Goal: Task Accomplishment & Management: Use online tool/utility

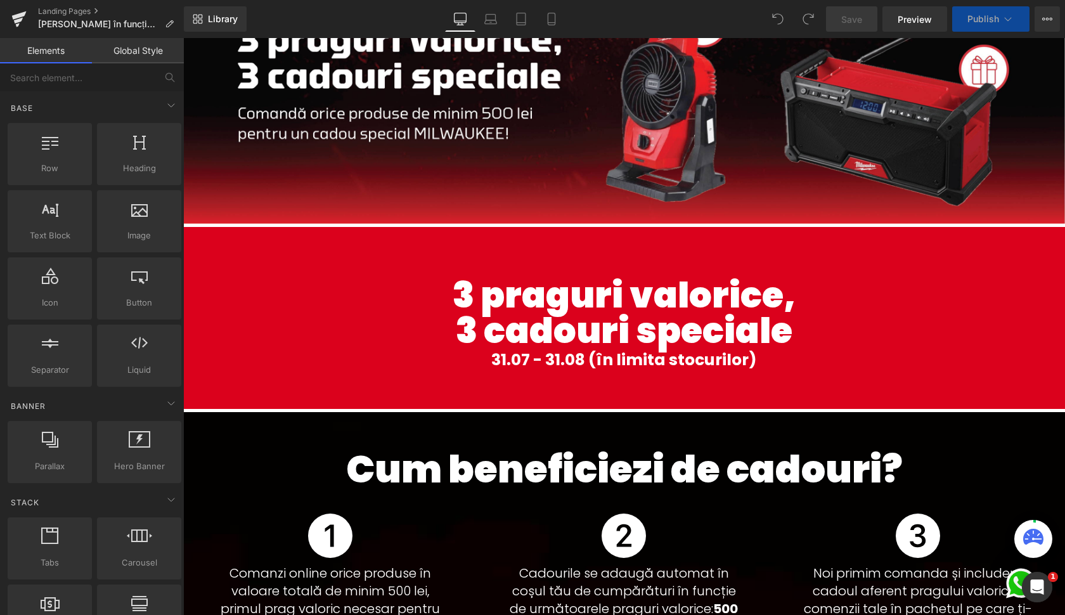
scroll to position [361, 0]
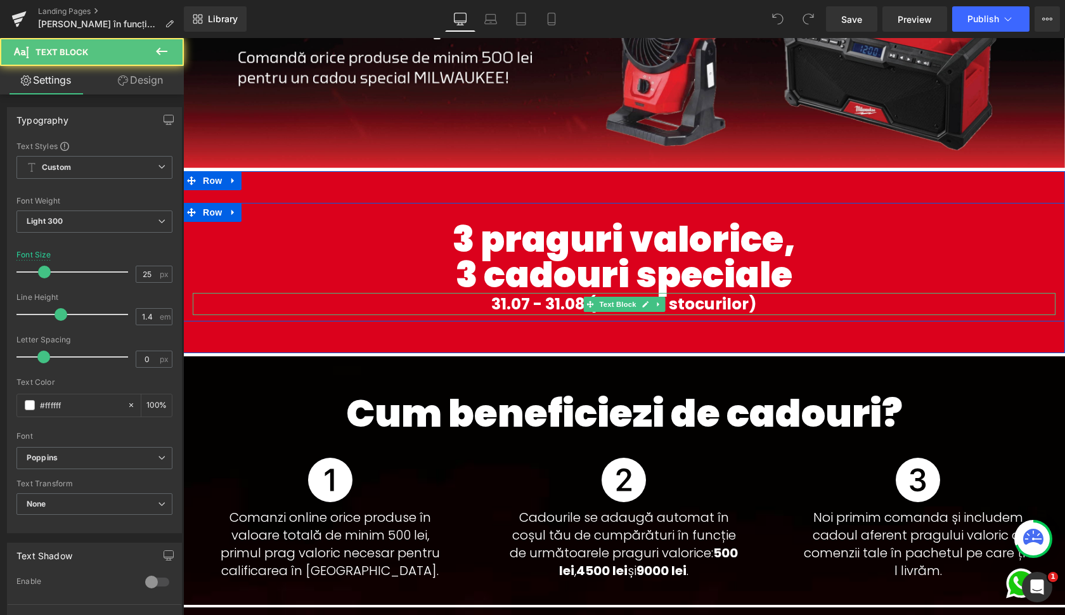
click at [546, 304] on b "31.07 - 31.08 (în limita stocurilor)" at bounding box center [624, 304] width 266 height 22
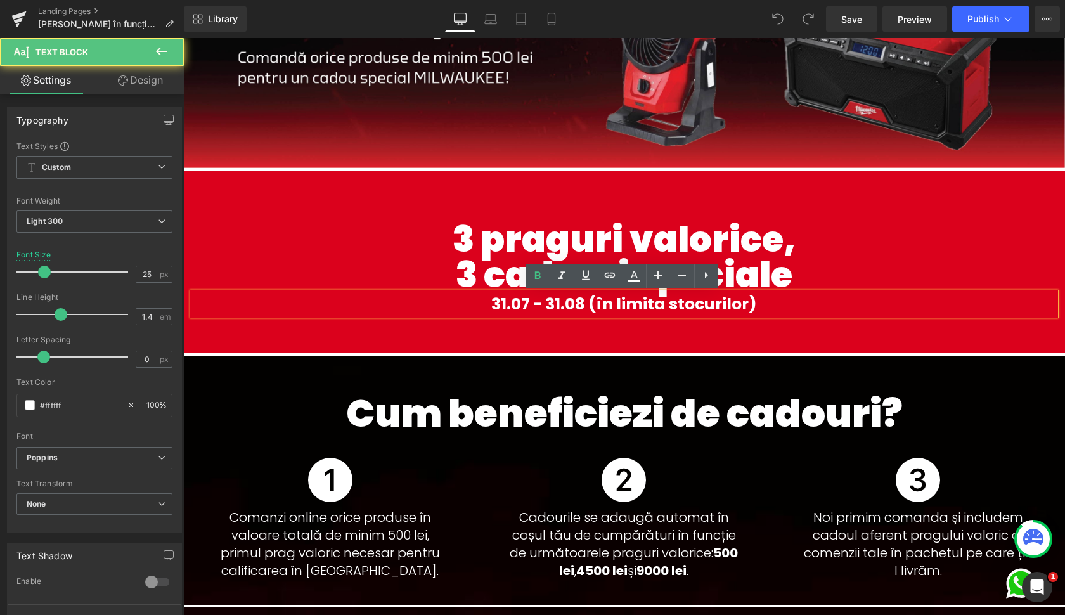
click at [562, 304] on b "31.07 - 31.08 (în limita stocurilor)" at bounding box center [624, 304] width 266 height 22
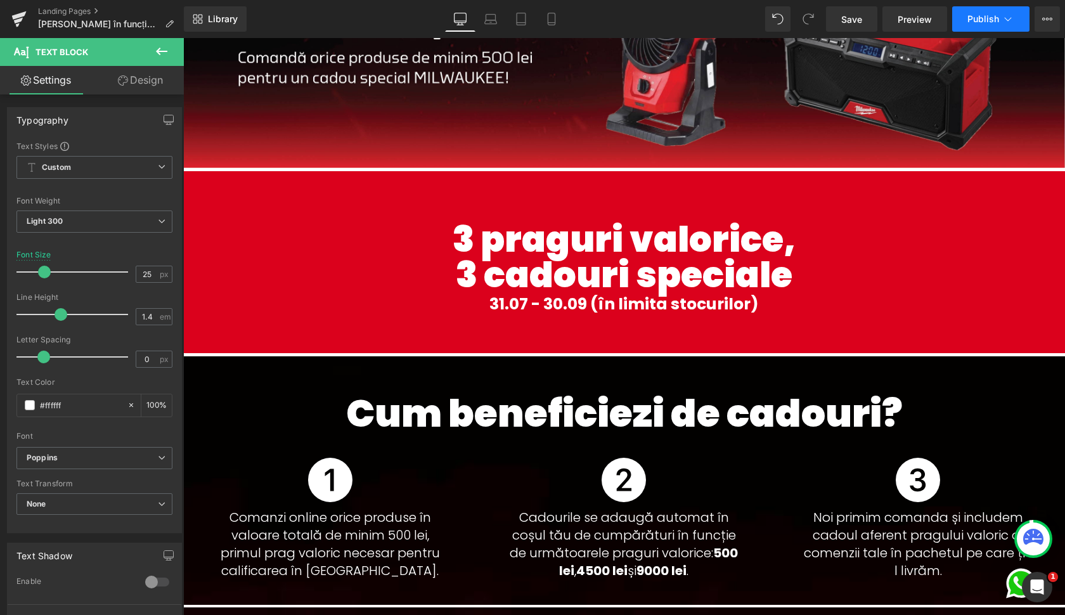
click at [987, 20] on span "Publish" at bounding box center [983, 19] width 32 height 10
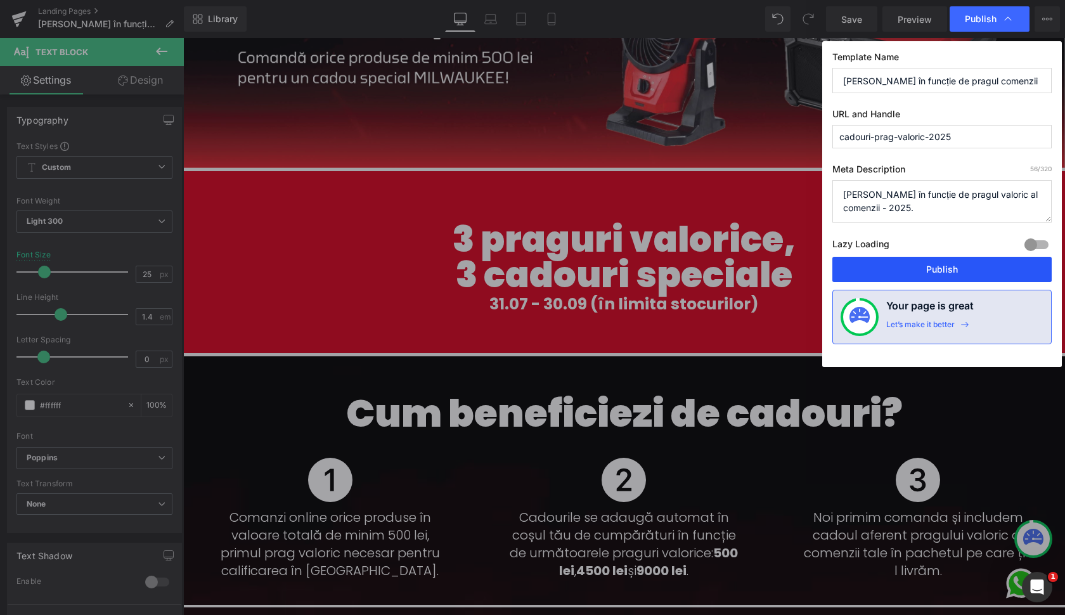
click at [934, 269] on button "Publish" at bounding box center [941, 269] width 219 height 25
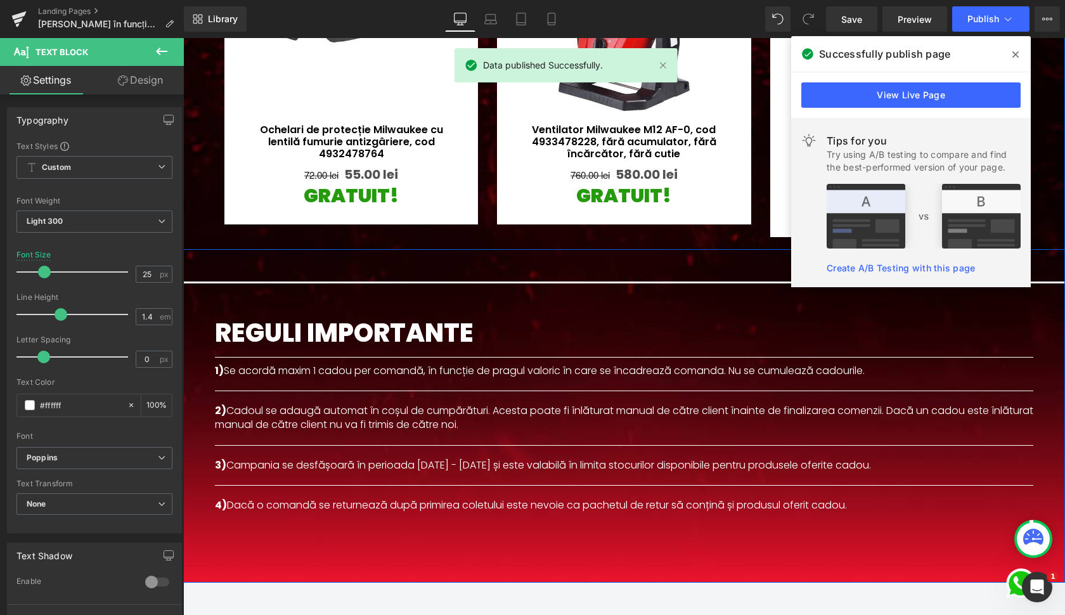
scroll to position [1298, 0]
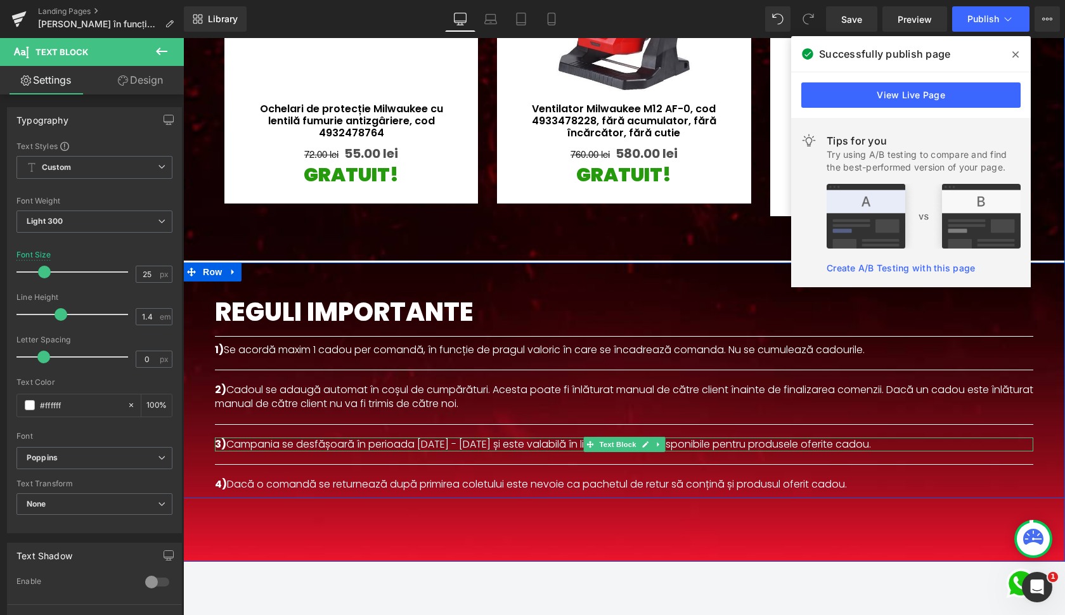
click at [418, 448] on div at bounding box center [624, 449] width 818 height 3
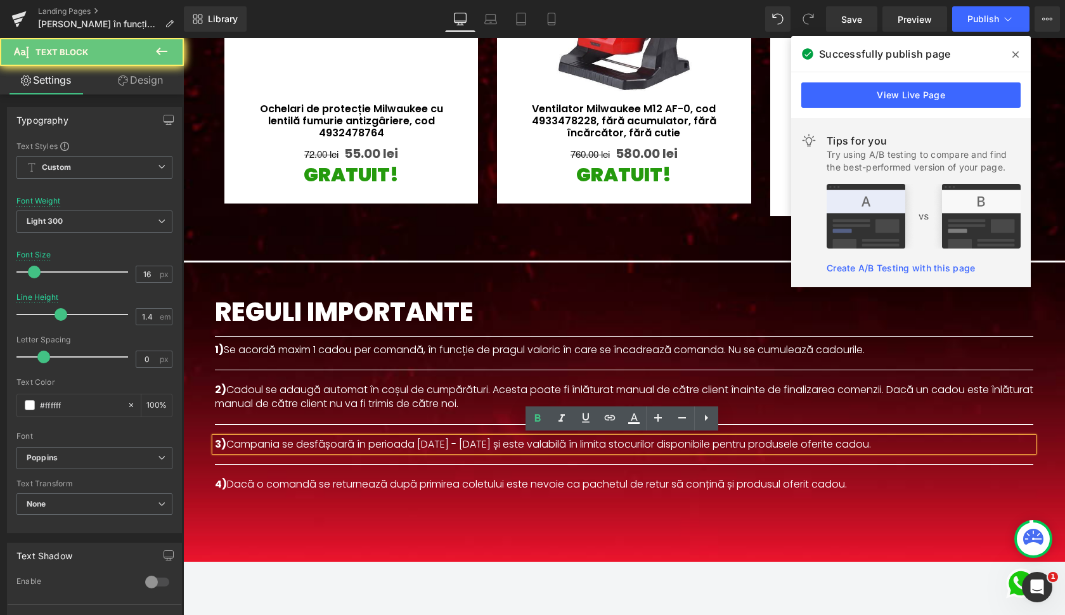
click at [480, 444] on p "3) Campania se desfășoară în perioada [DATE] - [DATE] și este valabilă în limit…" at bounding box center [624, 444] width 818 height 14
click at [458, 439] on p "3) Campania se desfășoară în perioada [DATE] - [DATE] și este valabilă în limit…" at bounding box center [624, 444] width 818 height 14
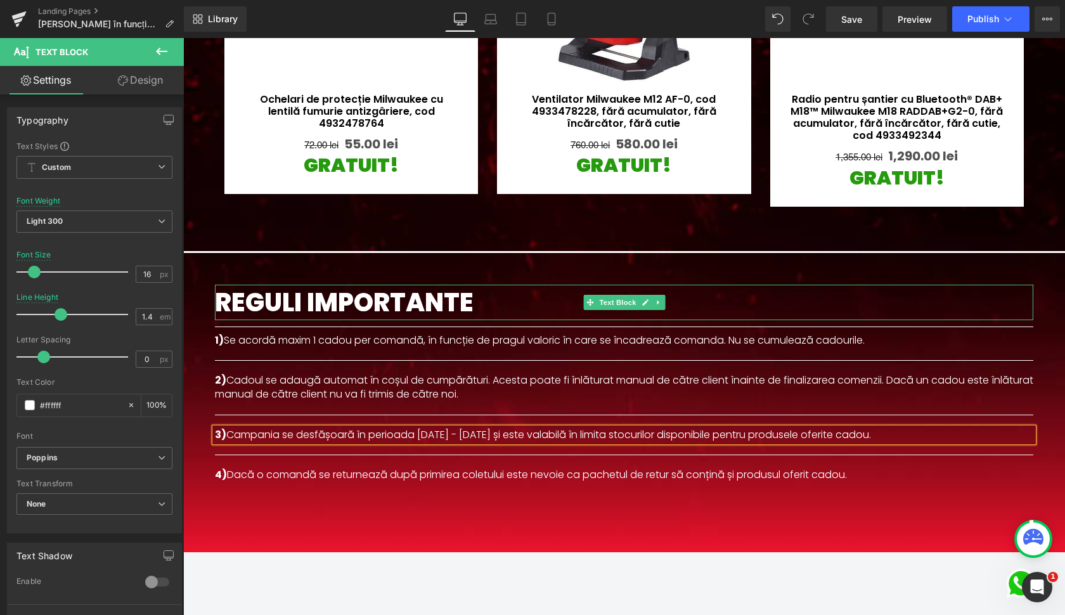
scroll to position [1308, 0]
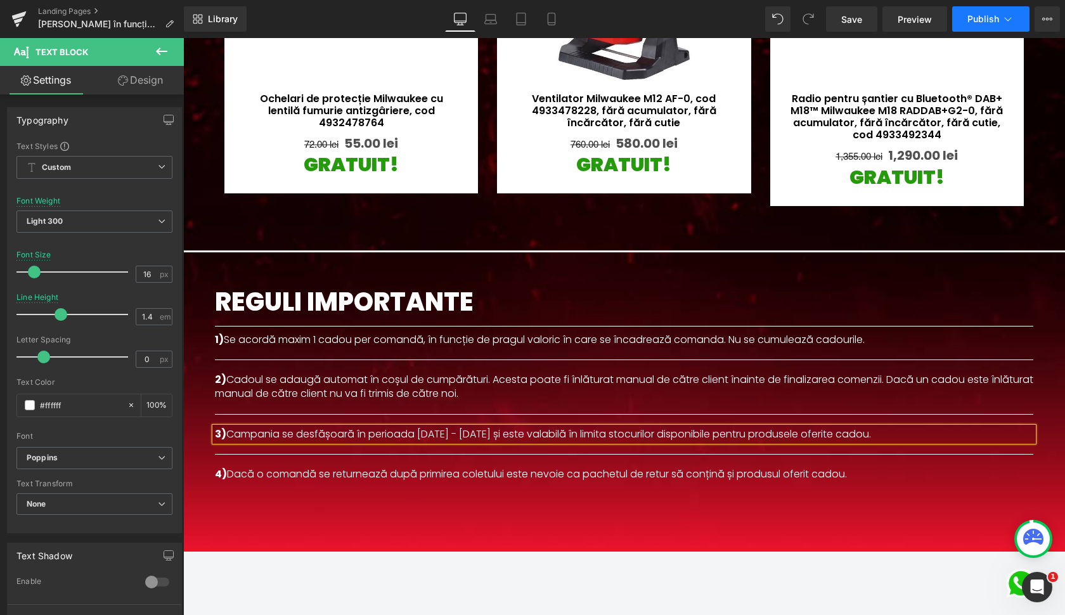
click at [994, 16] on span "Publish" at bounding box center [983, 19] width 32 height 10
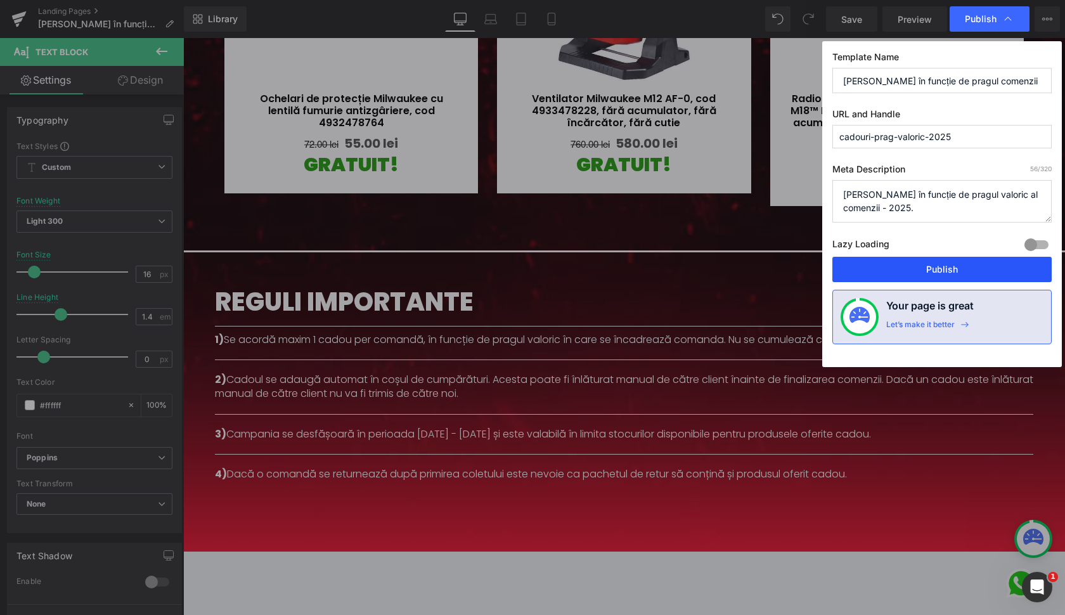
click at [938, 264] on button "Publish" at bounding box center [941, 269] width 219 height 25
